Goal: Information Seeking & Learning: Check status

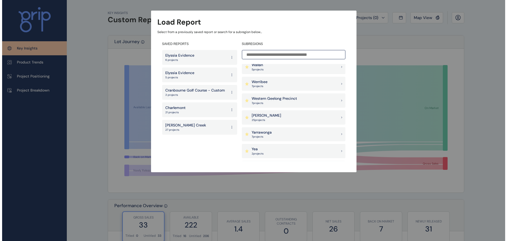
scroll to position [519, 0]
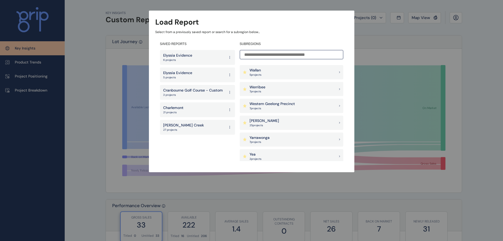
click at [288, 121] on div "[PERSON_NAME] 25 project s" at bounding box center [291, 122] width 103 height 14
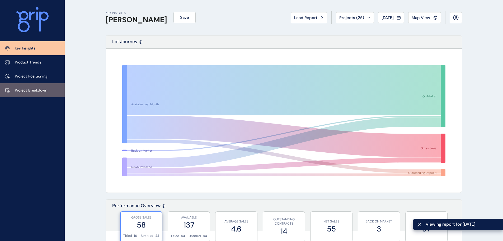
click at [48, 92] on link "Project Breakdown" at bounding box center [32, 90] width 65 height 14
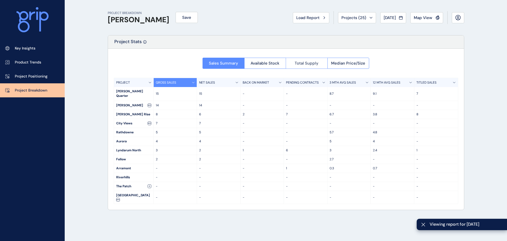
click at [305, 61] on span "Total Supply" at bounding box center [307, 62] width 24 height 5
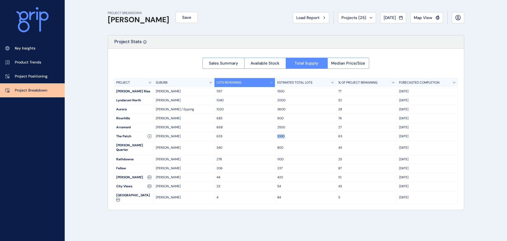
drag, startPoint x: 237, startPoint y: 139, endPoint x: 327, endPoint y: 136, distance: 90.1
click at [327, 136] on div "The Patch [PERSON_NAME] 633 1000 63 Sep '28" at bounding box center [286, 136] width 344 height 9
click at [341, 138] on p "63" at bounding box center [366, 136] width 56 height 4
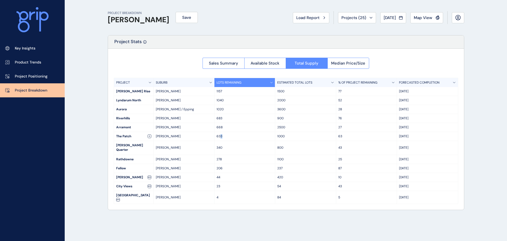
drag, startPoint x: 239, startPoint y: 138, endPoint x: 219, endPoint y: 139, distance: 19.8
click at [219, 139] on div "633" at bounding box center [244, 136] width 61 height 9
click at [117, 143] on div "[PERSON_NAME] Quarter" at bounding box center [133, 148] width 39 height 14
